Goal: Task Accomplishment & Management: Manage account settings

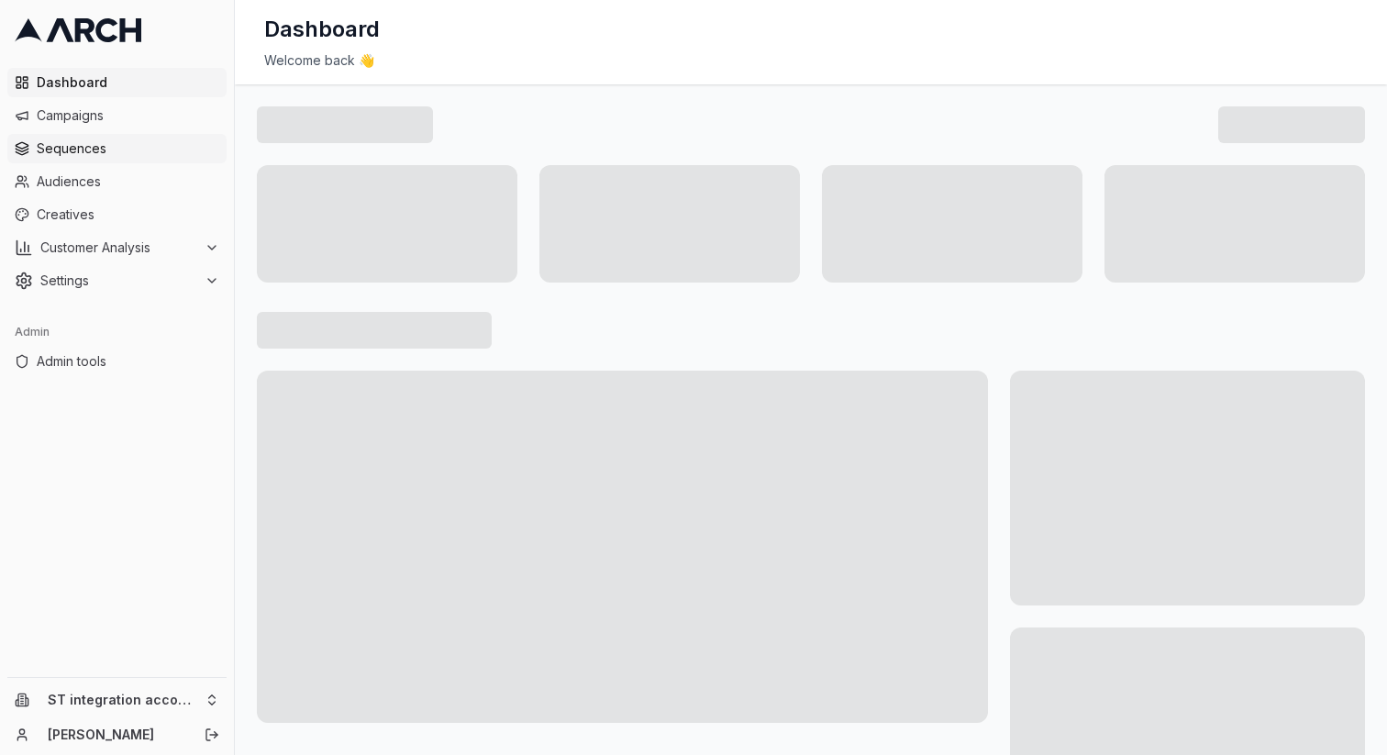
click at [153, 149] on span "Sequences" at bounding box center [128, 148] width 183 height 18
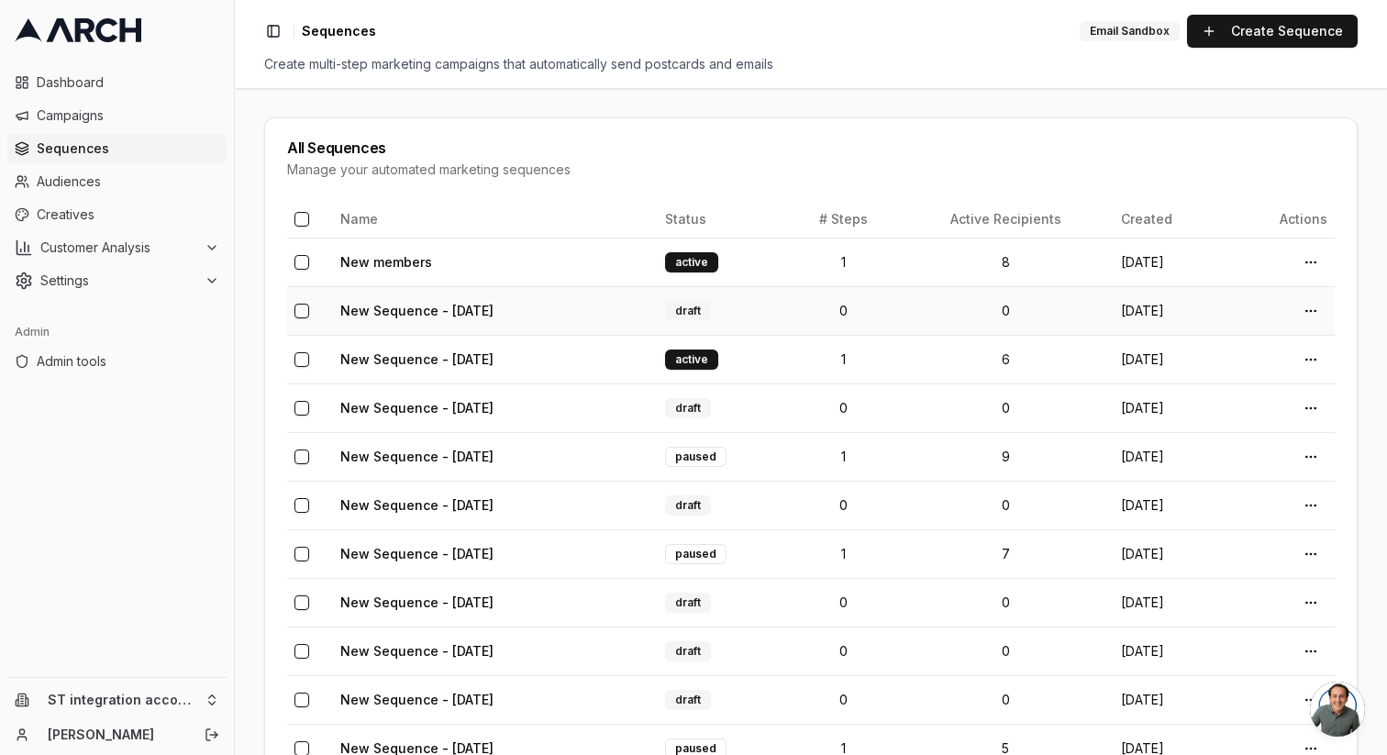
click at [593, 312] on td "New Sequence - [DATE]" at bounding box center [495, 310] width 325 height 49
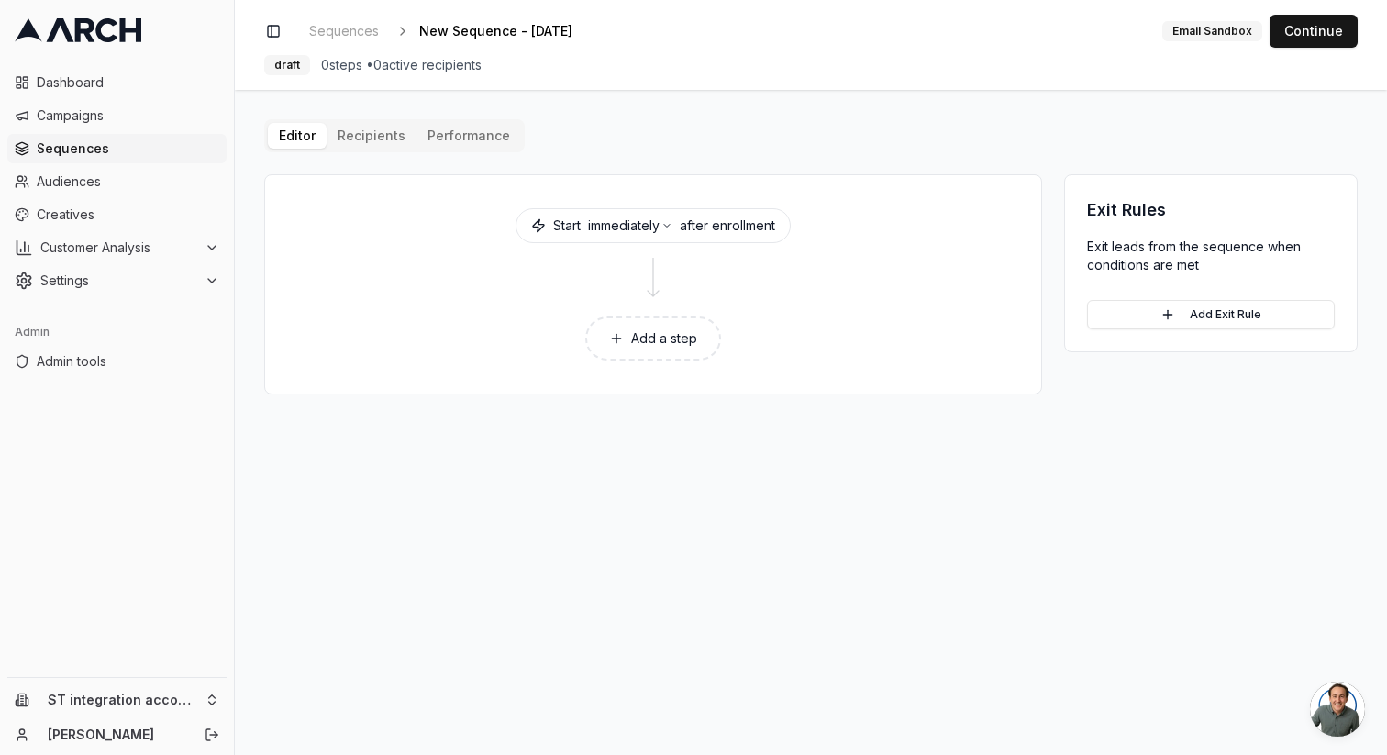
click at [358, 134] on div "Editor Recipients Performance Start immediately after enrollment Add a step Exi…" at bounding box center [811, 256] width 1094 height 275
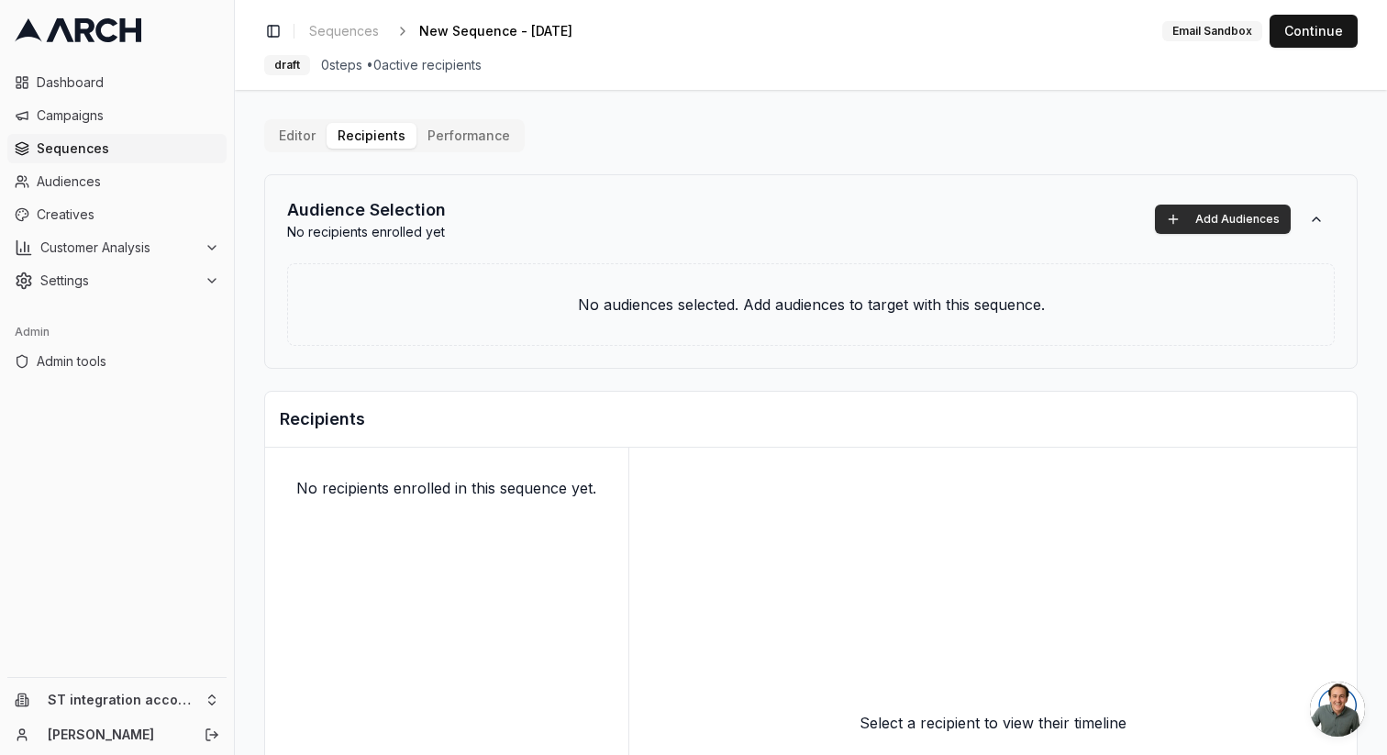
click at [1186, 218] on button "Add Audiences" at bounding box center [1223, 219] width 136 height 29
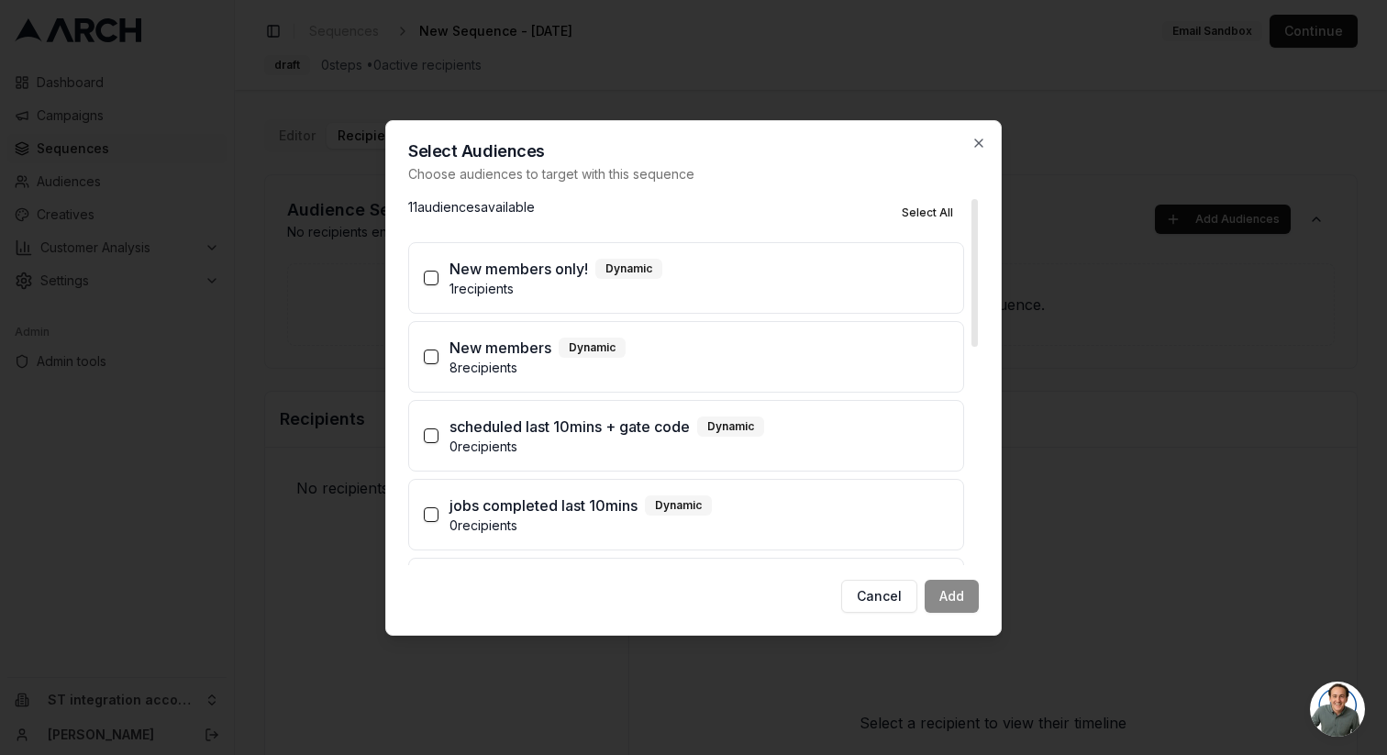
click at [696, 287] on p "1 recipients" at bounding box center [699, 289] width 499 height 18
click at [439, 285] on button "New members only! Dynamic 1 recipients" at bounding box center [431, 278] width 15 height 15
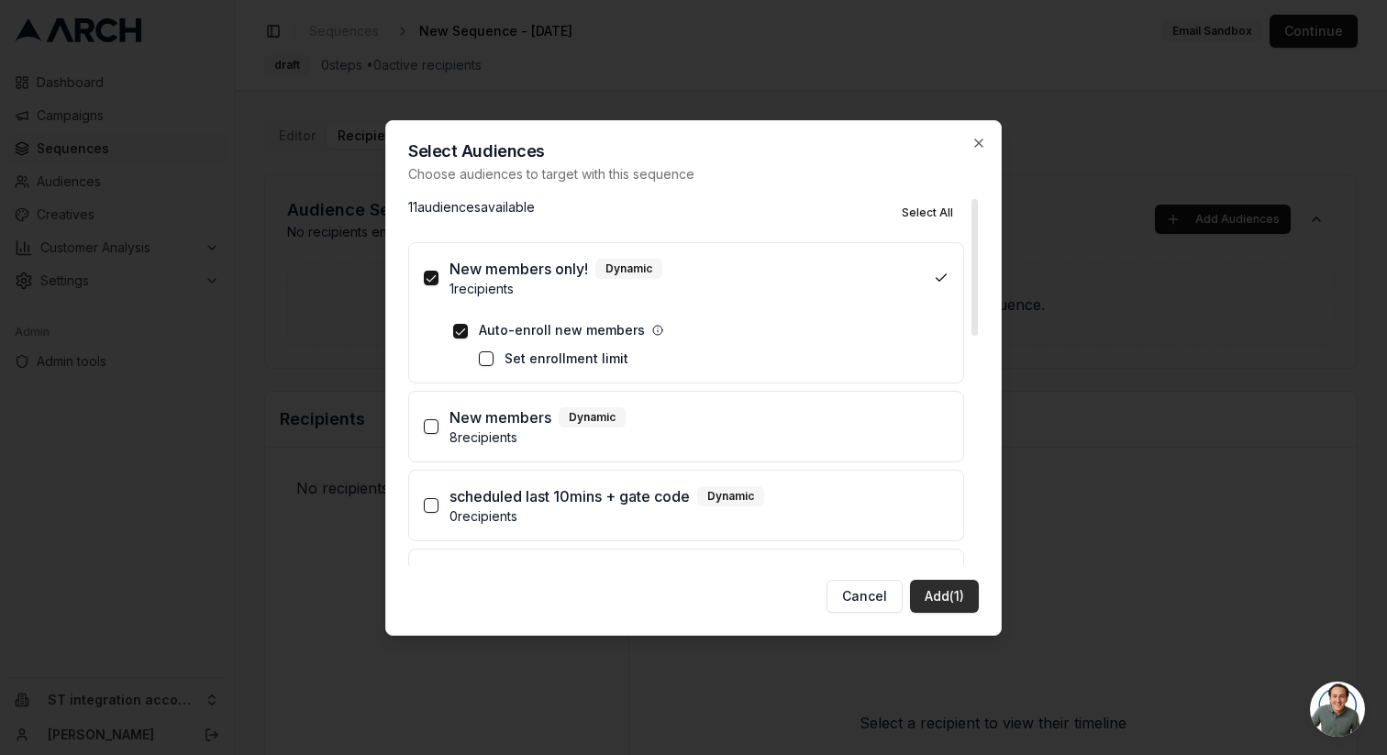
click at [933, 596] on button "Add (1)" at bounding box center [944, 596] width 69 height 33
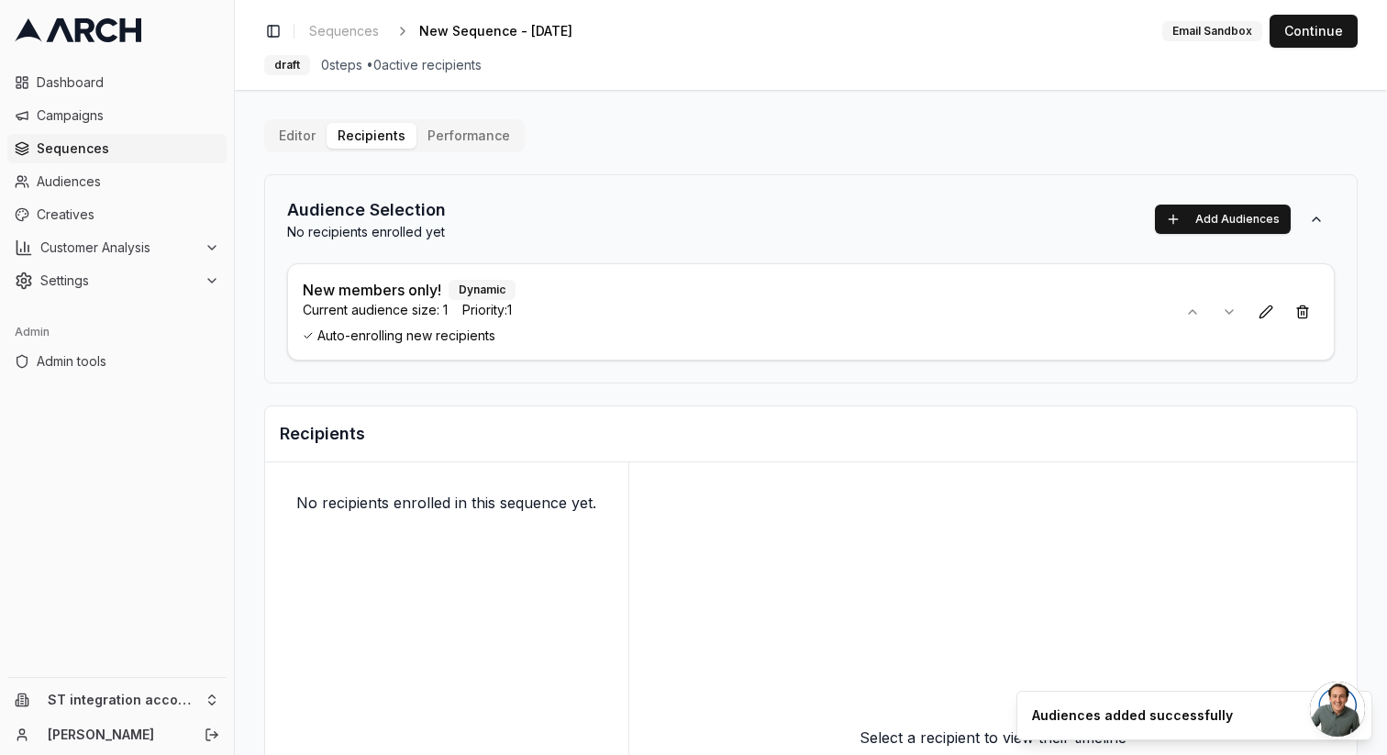
click at [301, 131] on button "Editor" at bounding box center [297, 136] width 59 height 26
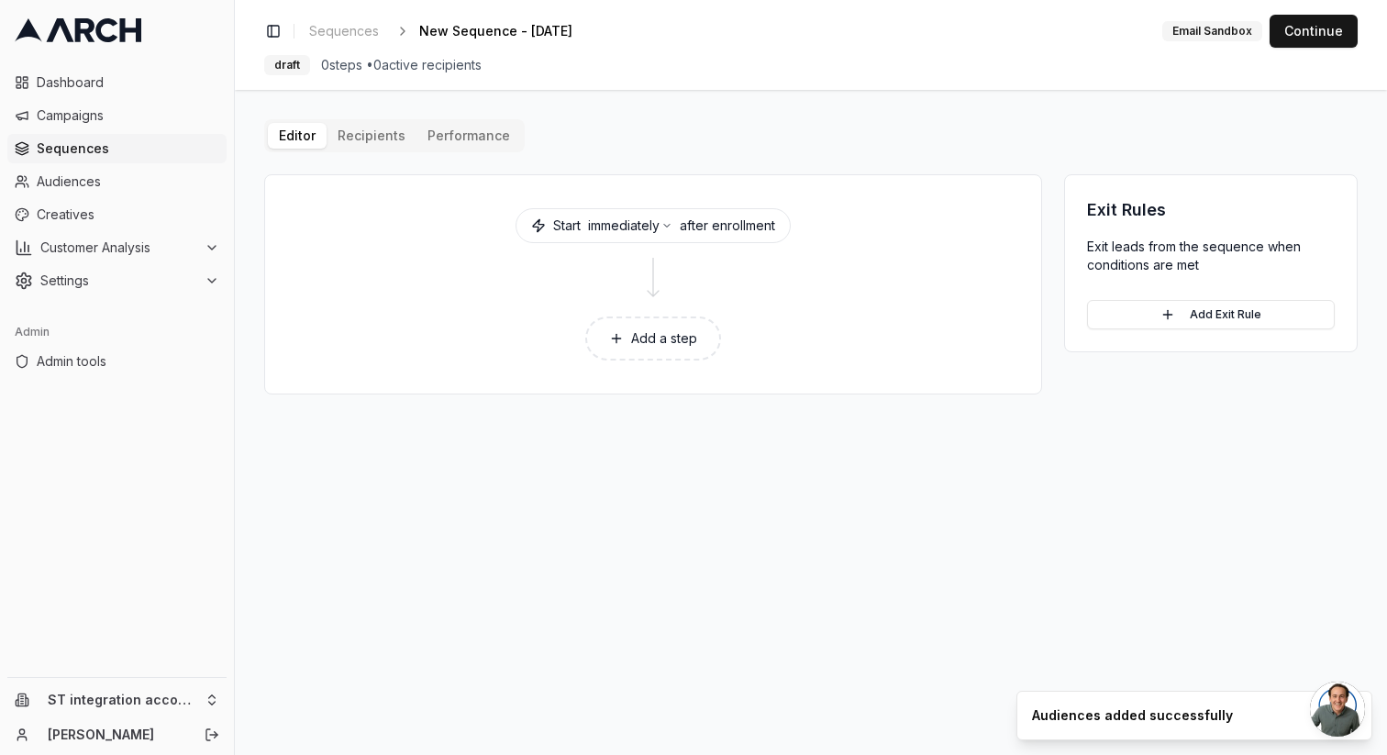
click at [668, 339] on button "Add a step" at bounding box center [653, 339] width 136 height 44
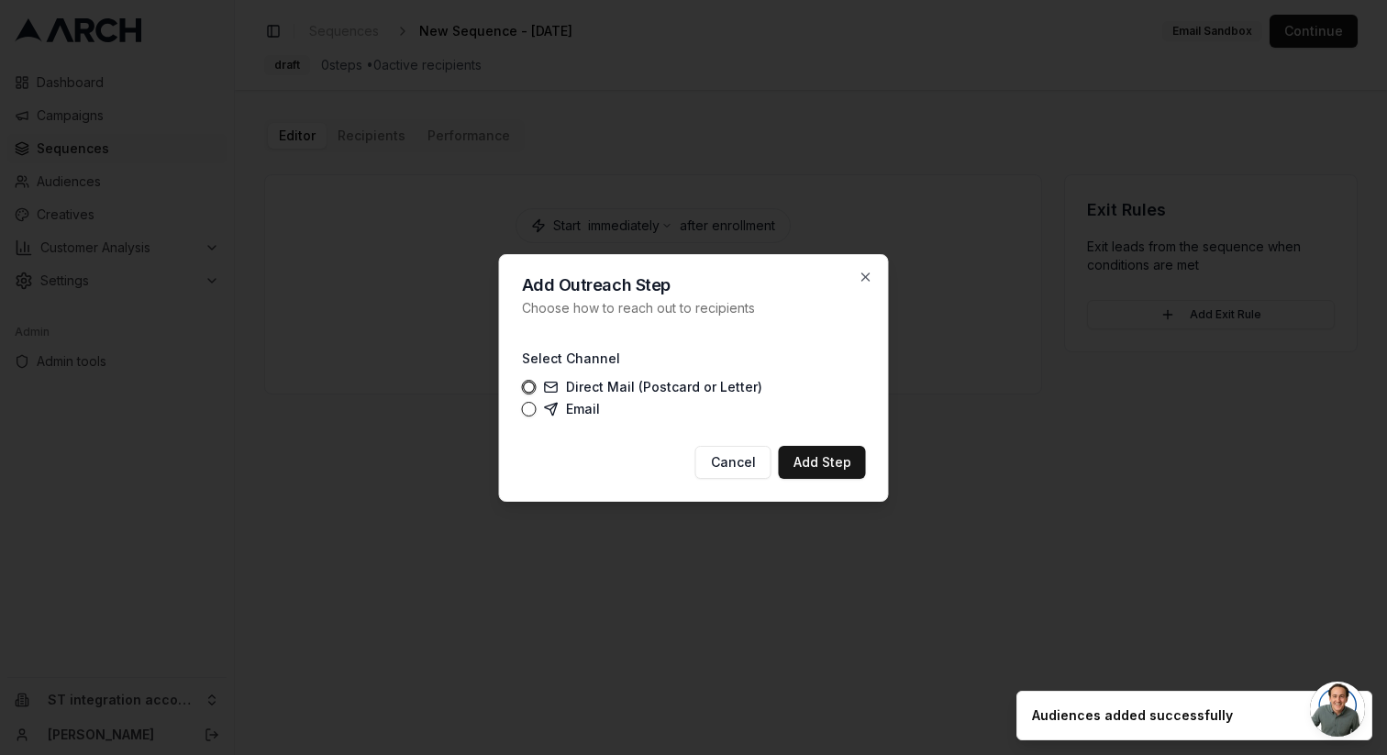
click at [556, 406] on icon at bounding box center [551, 409] width 15 height 15
click at [537, 406] on button "Email" at bounding box center [529, 409] width 15 height 15
click at [808, 462] on button "Add Step" at bounding box center [822, 462] width 87 height 33
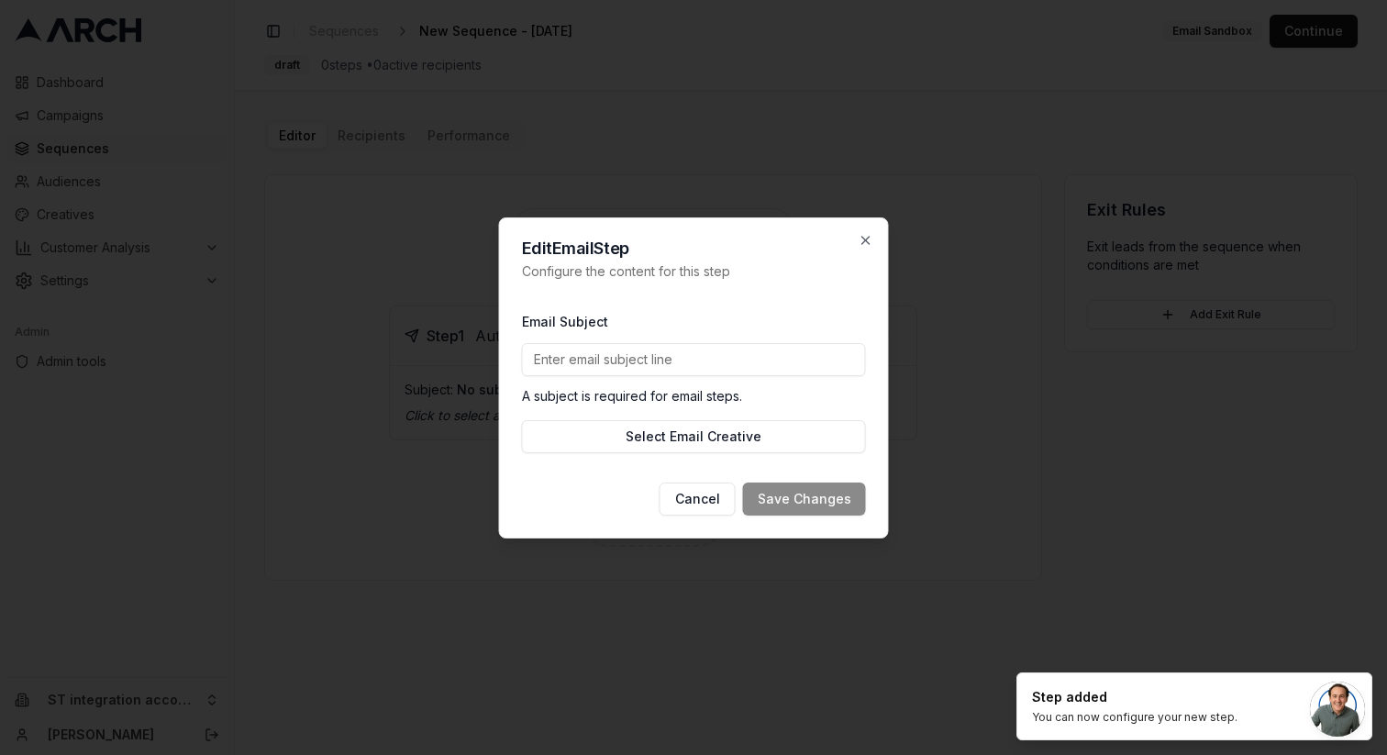
click at [630, 358] on input "Email Subject" at bounding box center [694, 359] width 344 height 33
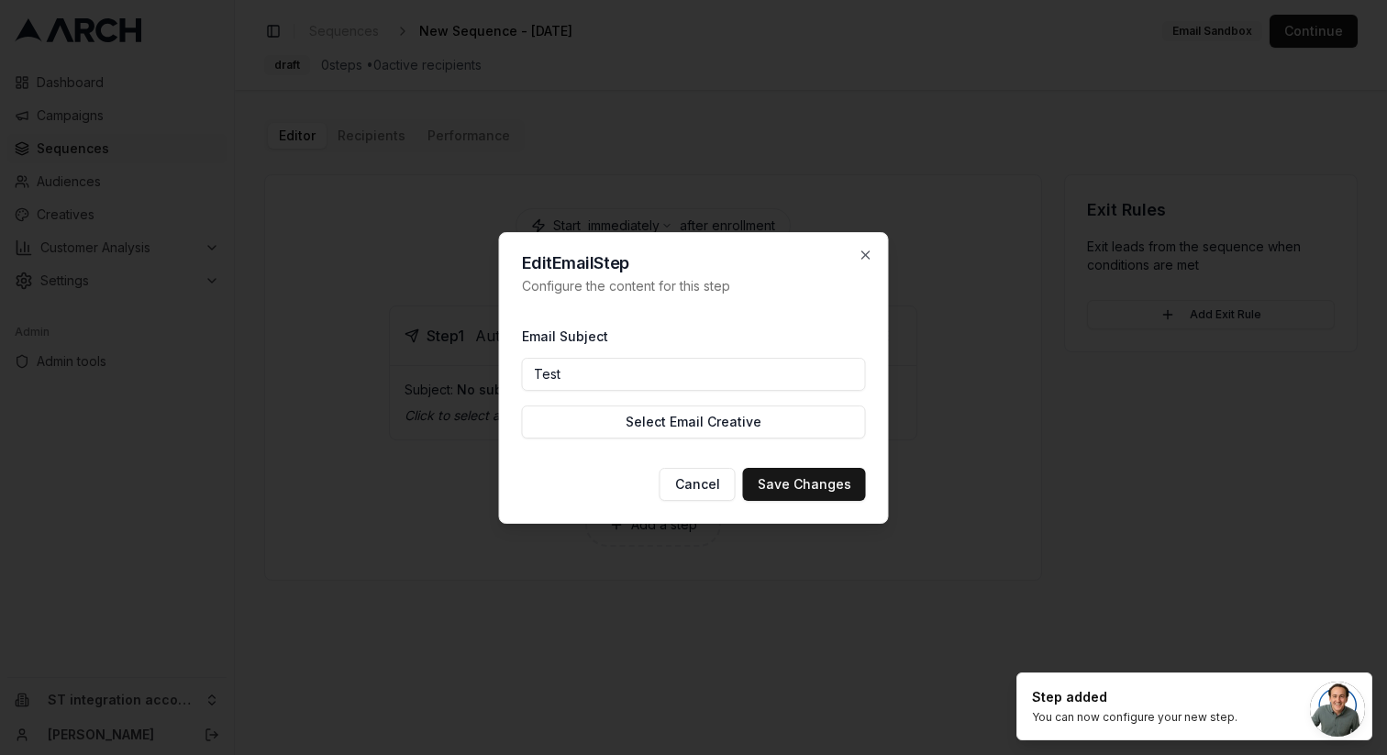
type input "Test subject"
click at [636, 429] on button "Select Email Creative" at bounding box center [694, 422] width 344 height 33
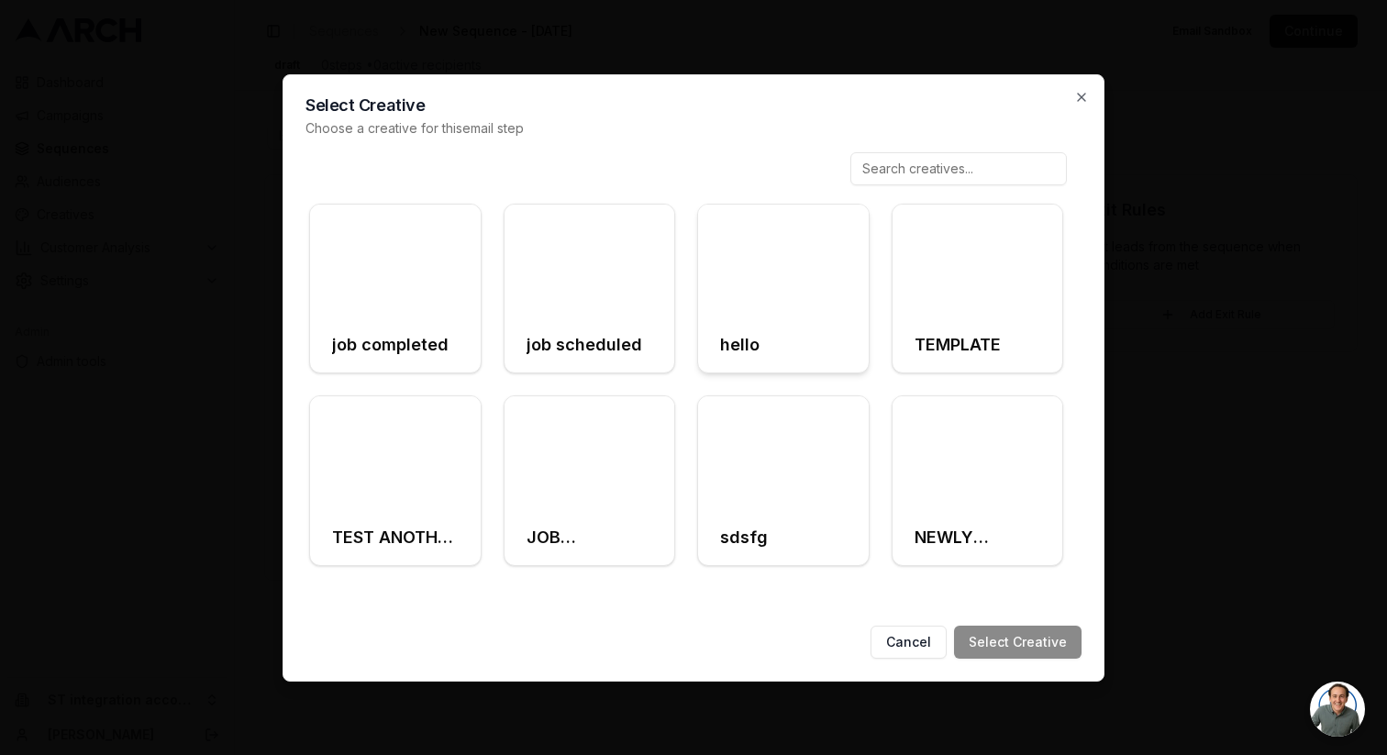
click at [752, 288] on div at bounding box center [783, 262] width 171 height 114
click at [991, 634] on button "Select Creative" at bounding box center [1018, 642] width 128 height 33
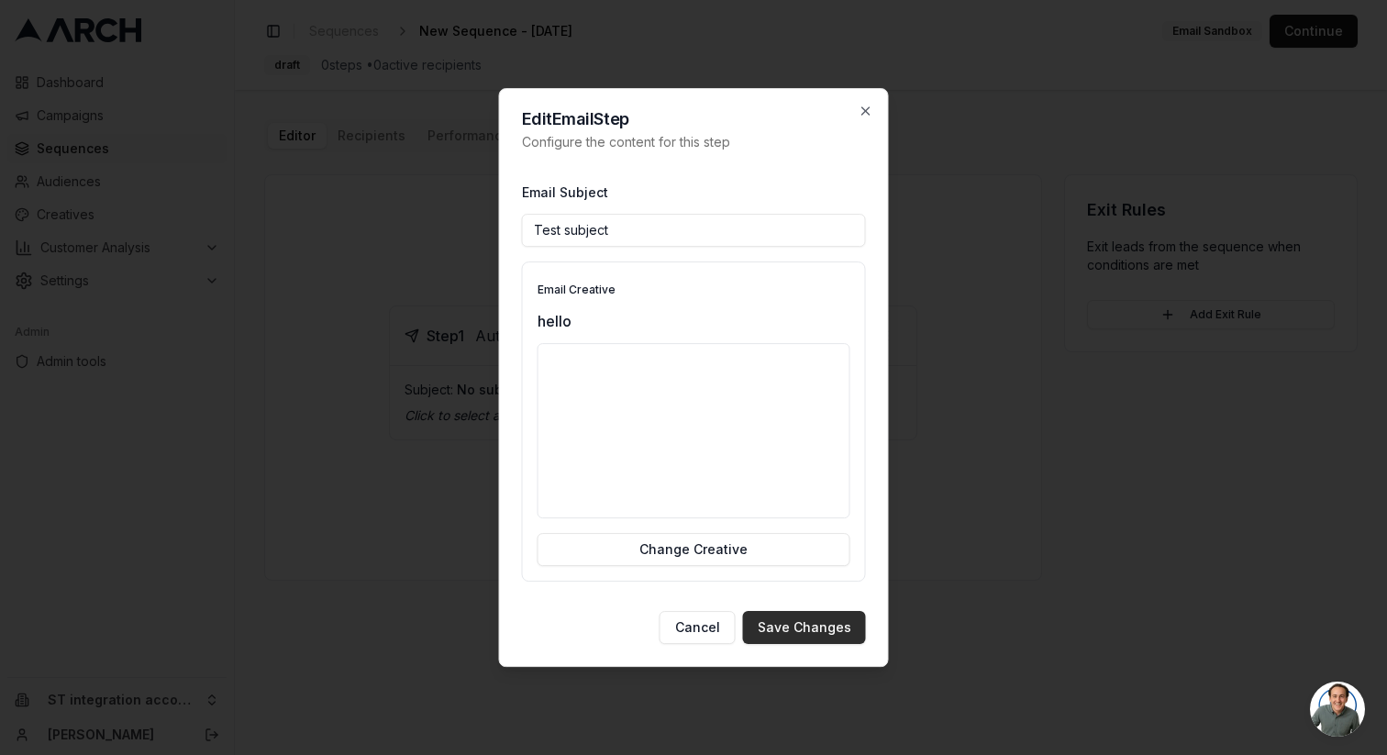
click at [785, 629] on button "Save Changes" at bounding box center [804, 627] width 123 height 33
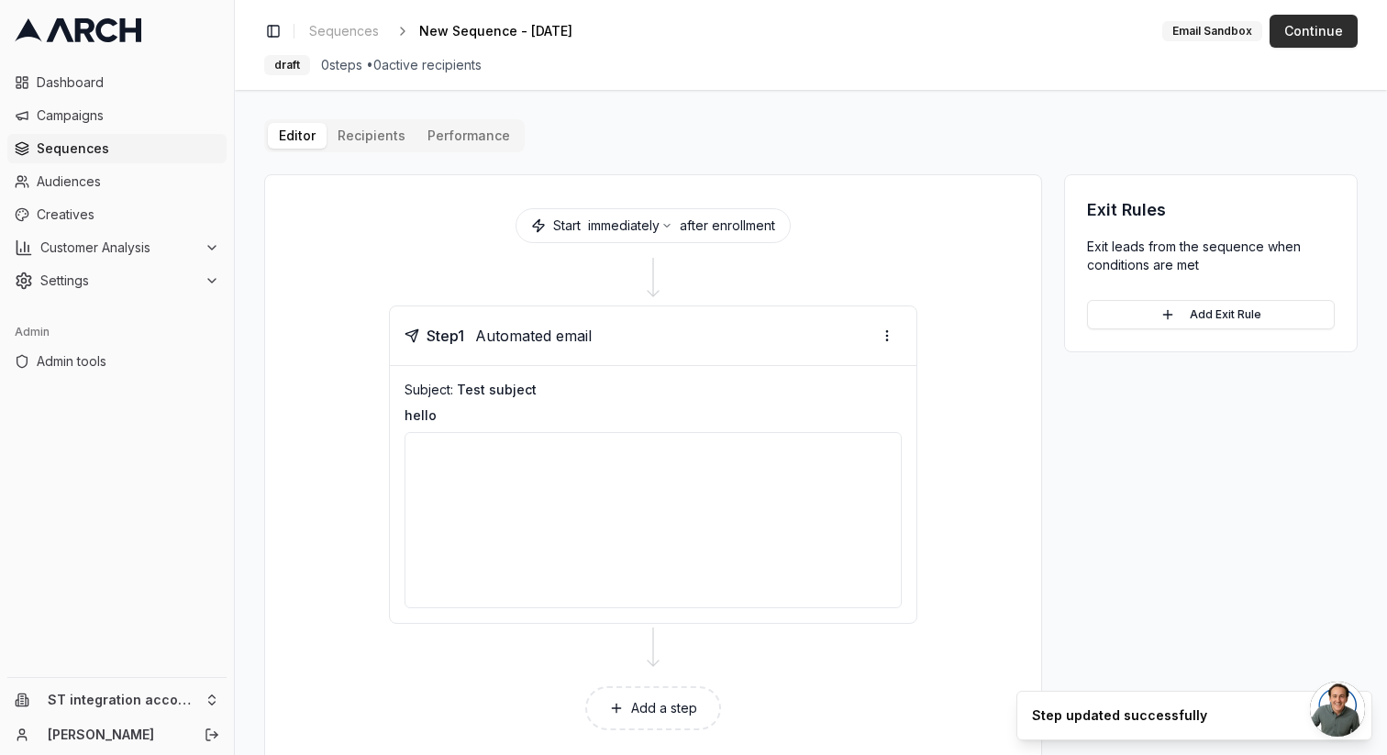
click at [1312, 36] on button "Continue" at bounding box center [1314, 31] width 88 height 33
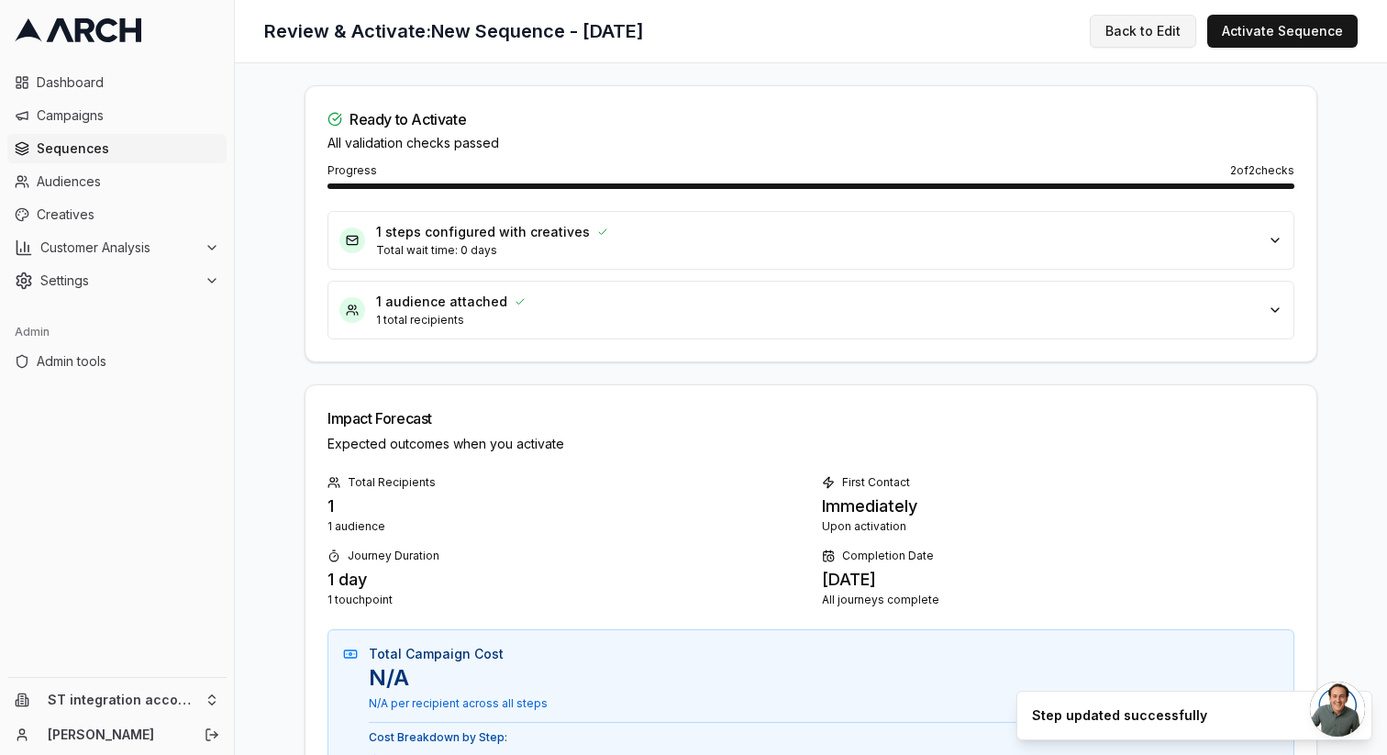
click at [1139, 36] on button "Back to Edit" at bounding box center [1143, 31] width 106 height 33
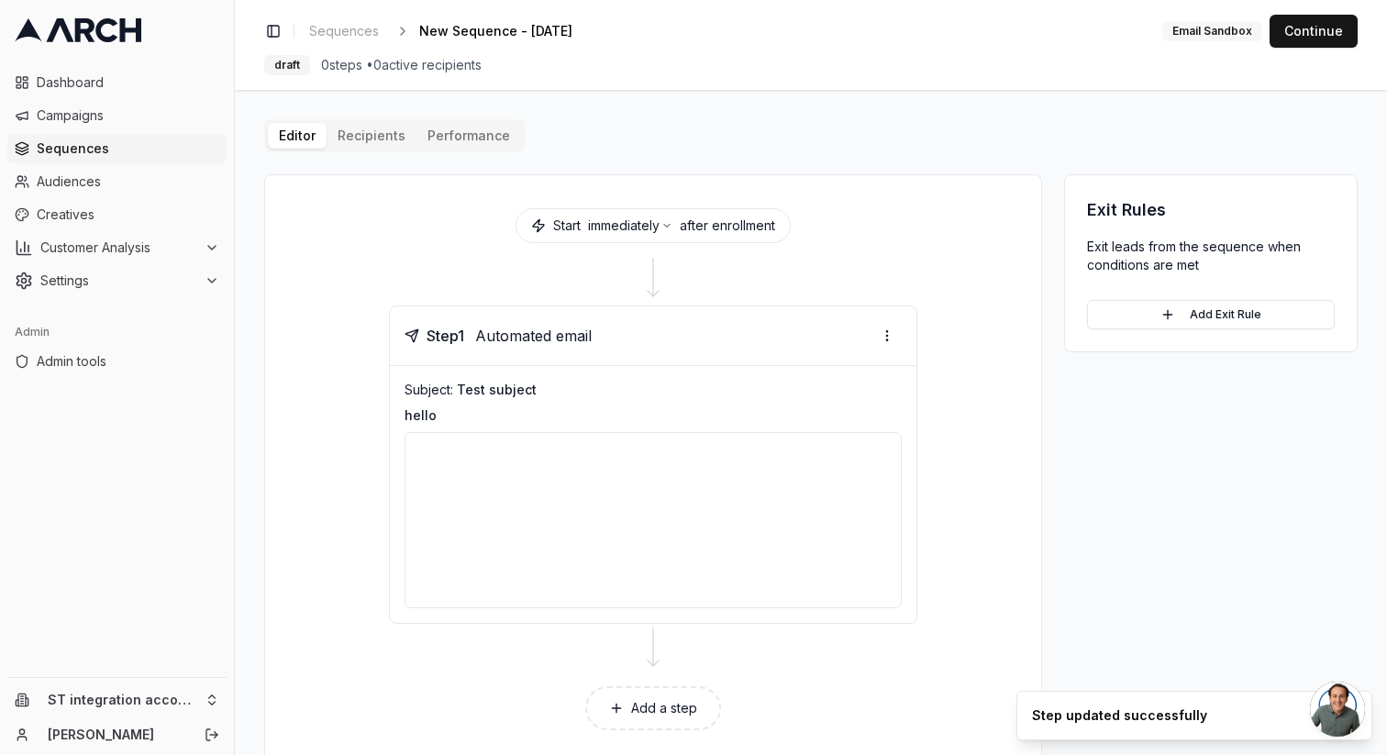
click at [1206, 30] on div "Email Sandbox" at bounding box center [1213, 31] width 100 height 20
drag, startPoint x: 1178, startPoint y: 29, endPoint x: 1254, endPoint y: 31, distance: 76.2
click at [1254, 31] on div "Email Sandbox" at bounding box center [1213, 31] width 100 height 20
click at [1172, 74] on div "draft 0 steps • 0 active recipients" at bounding box center [811, 65] width 1094 height 20
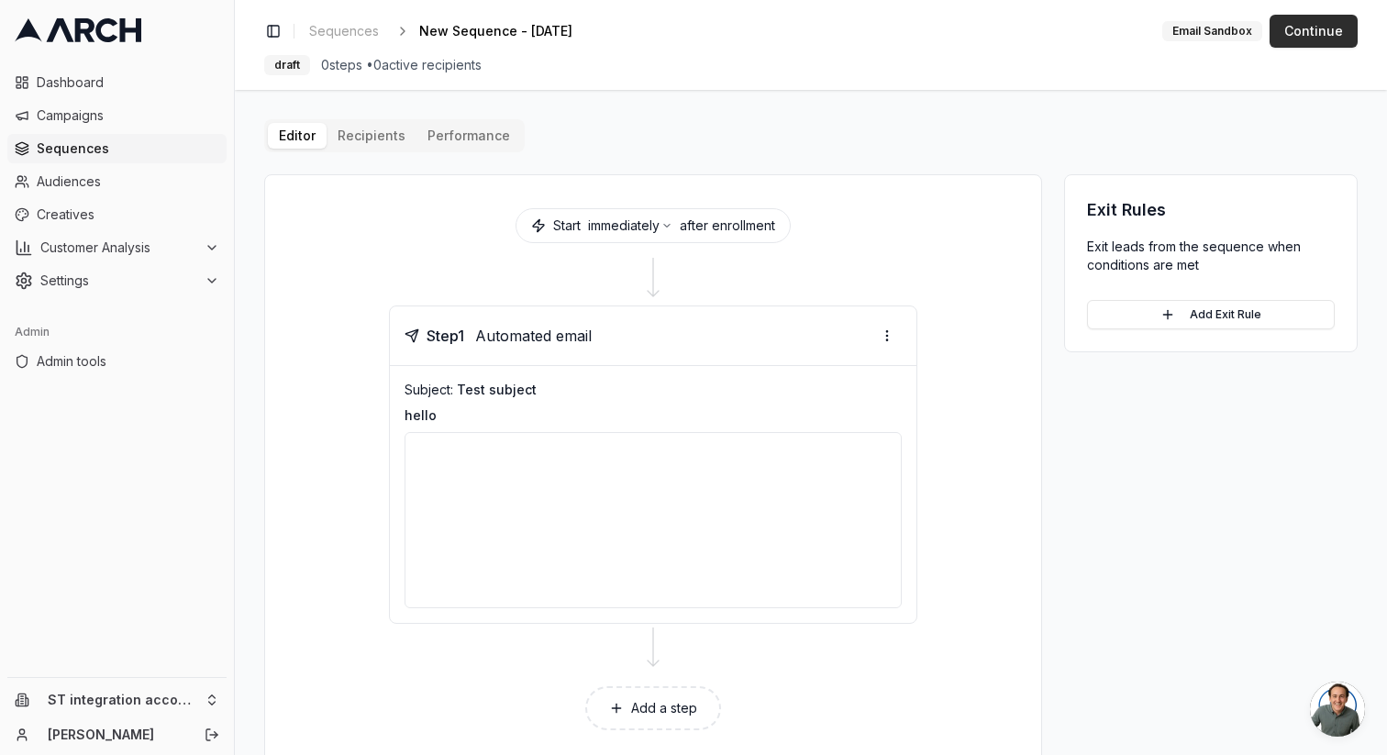
click at [1291, 36] on button "Continue" at bounding box center [1314, 31] width 88 height 33
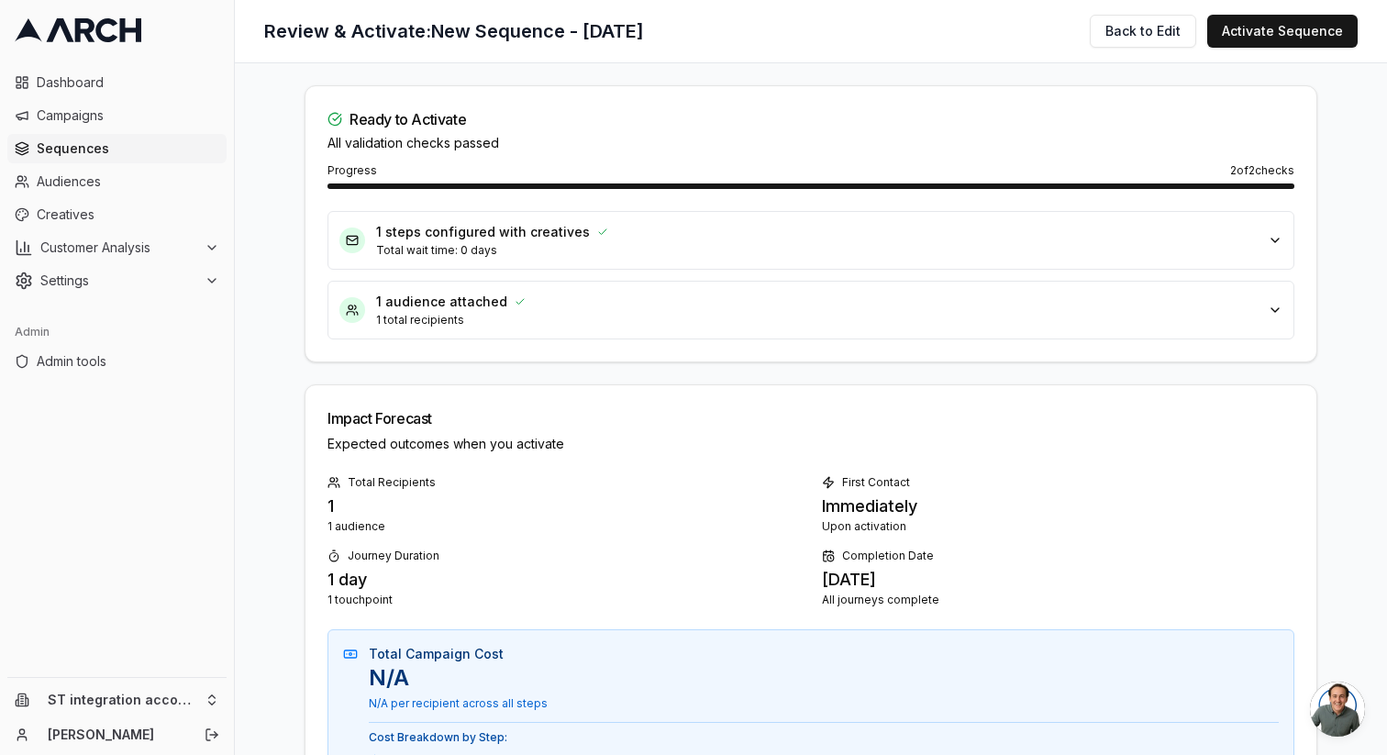
click at [1291, 36] on button "Activate Sequence" at bounding box center [1283, 31] width 150 height 33
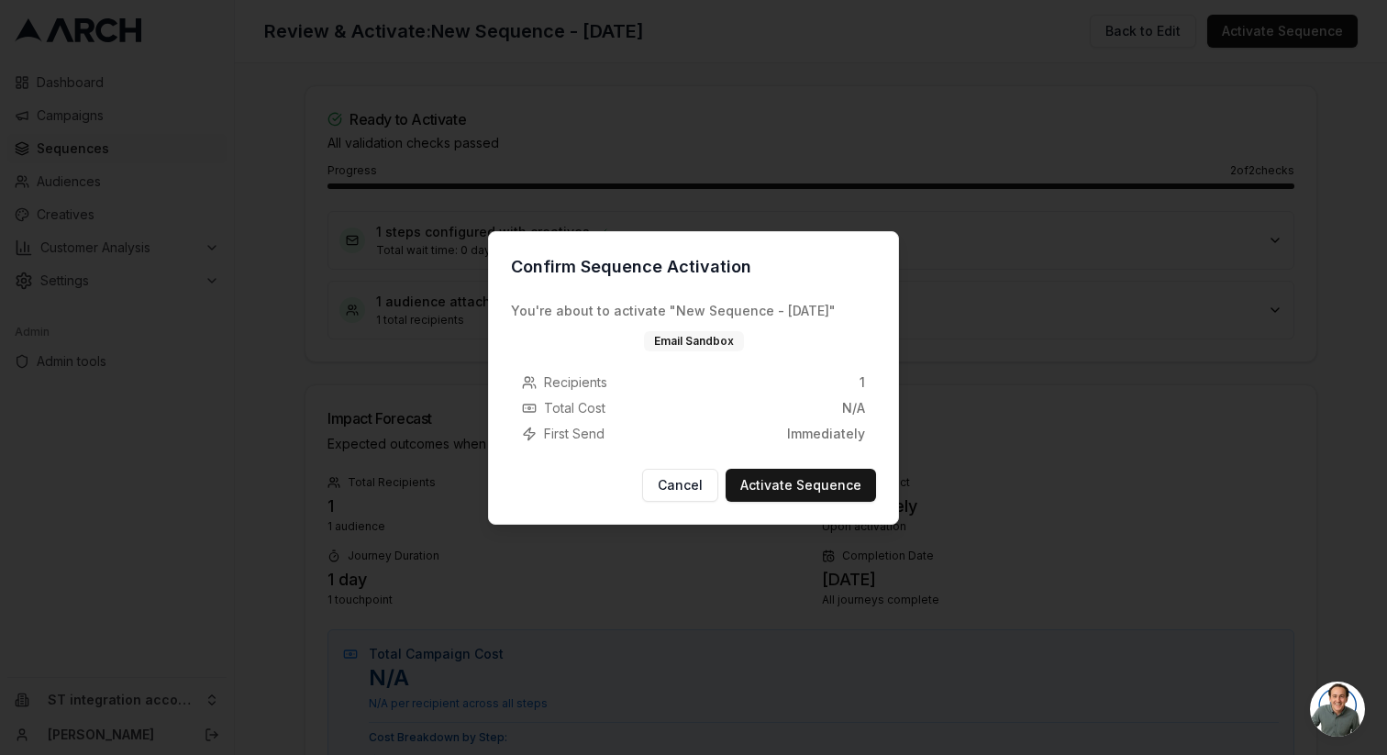
click at [696, 340] on div "Email Sandbox" at bounding box center [694, 341] width 100 height 20
click at [725, 341] on div "Email Sandbox" at bounding box center [694, 341] width 100 height 20
click at [703, 340] on div "Email Sandbox" at bounding box center [694, 341] width 100 height 20
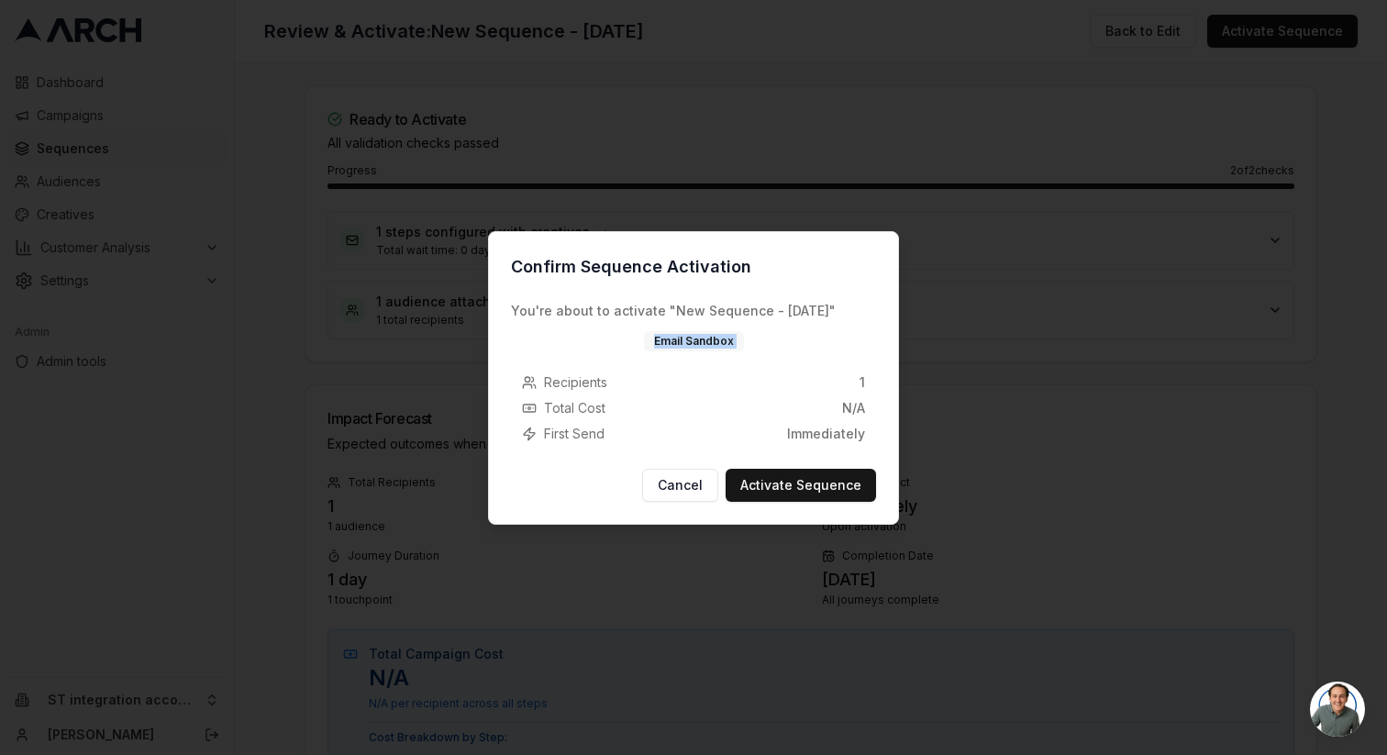
click at [703, 340] on div "Email Sandbox" at bounding box center [694, 341] width 100 height 20
click at [678, 487] on button "Cancel" at bounding box center [680, 485] width 76 height 33
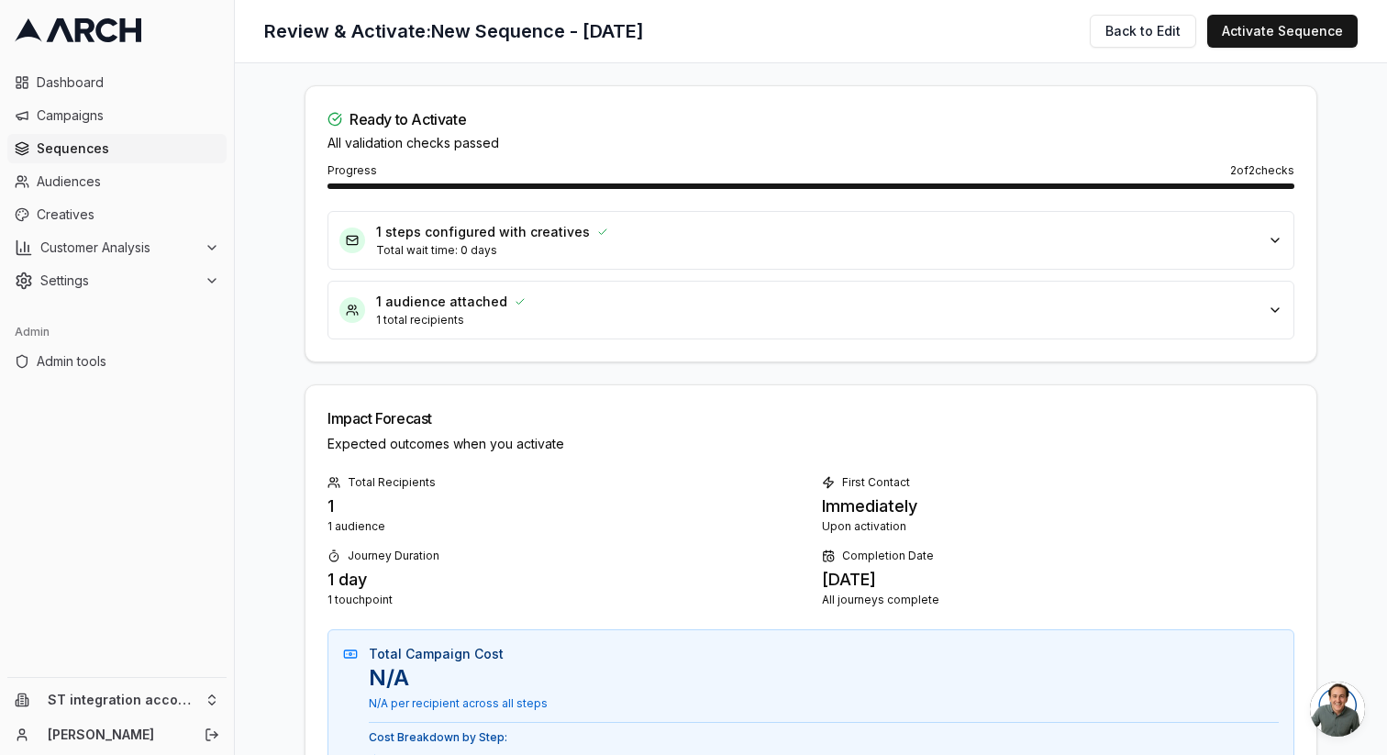
click at [796, 142] on div "Ready to Activate All validation checks passed" at bounding box center [811, 130] width 967 height 44
click at [1144, 29] on button "Back to Edit" at bounding box center [1143, 31] width 106 height 33
